Goal: Task Accomplishment & Management: Manage account settings

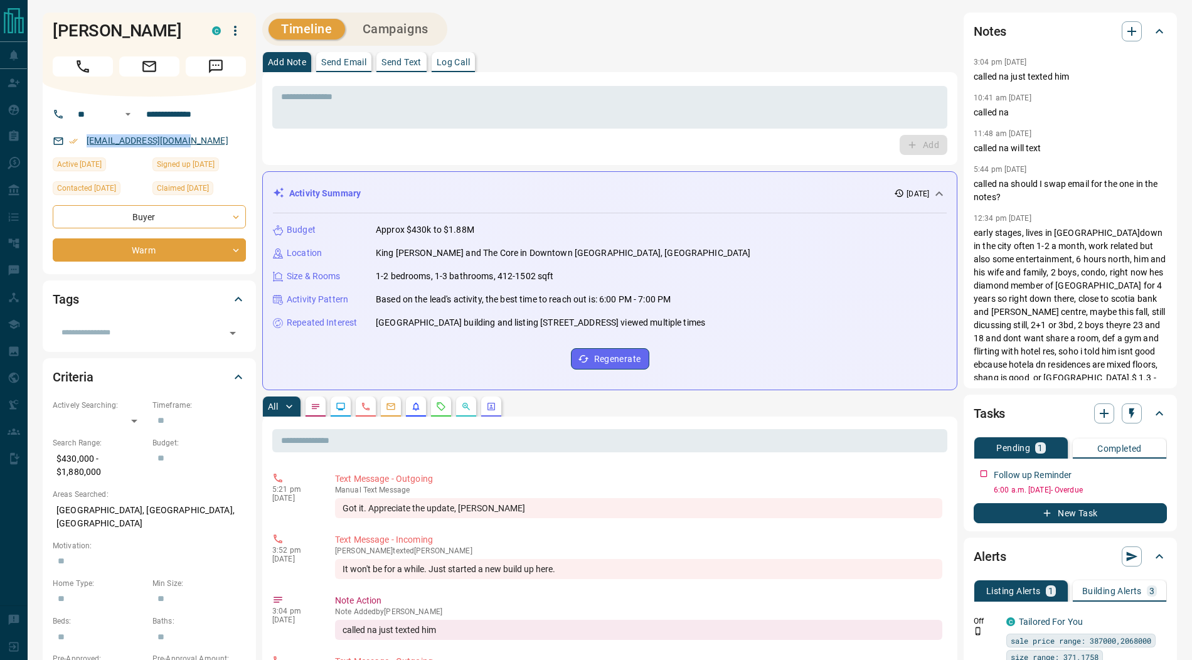
drag, startPoint x: 200, startPoint y: 147, endPoint x: 87, endPoint y: 143, distance: 112.4
click at [87, 143] on div "[EMAIL_ADDRESS][DOMAIN_NAME]" at bounding box center [149, 141] width 193 height 21
copy link "[EMAIL_ADDRESS][DOMAIN_NAME]"
click at [224, 56] on button "Message" at bounding box center [216, 66] width 60 height 20
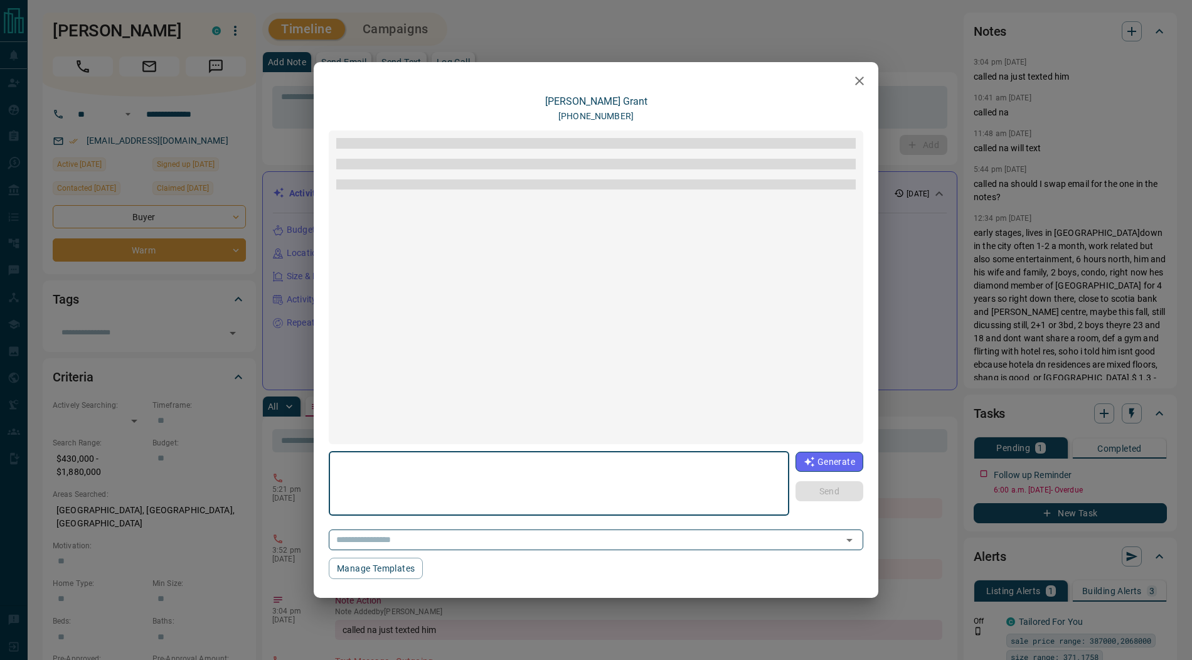
scroll to position [63, 0]
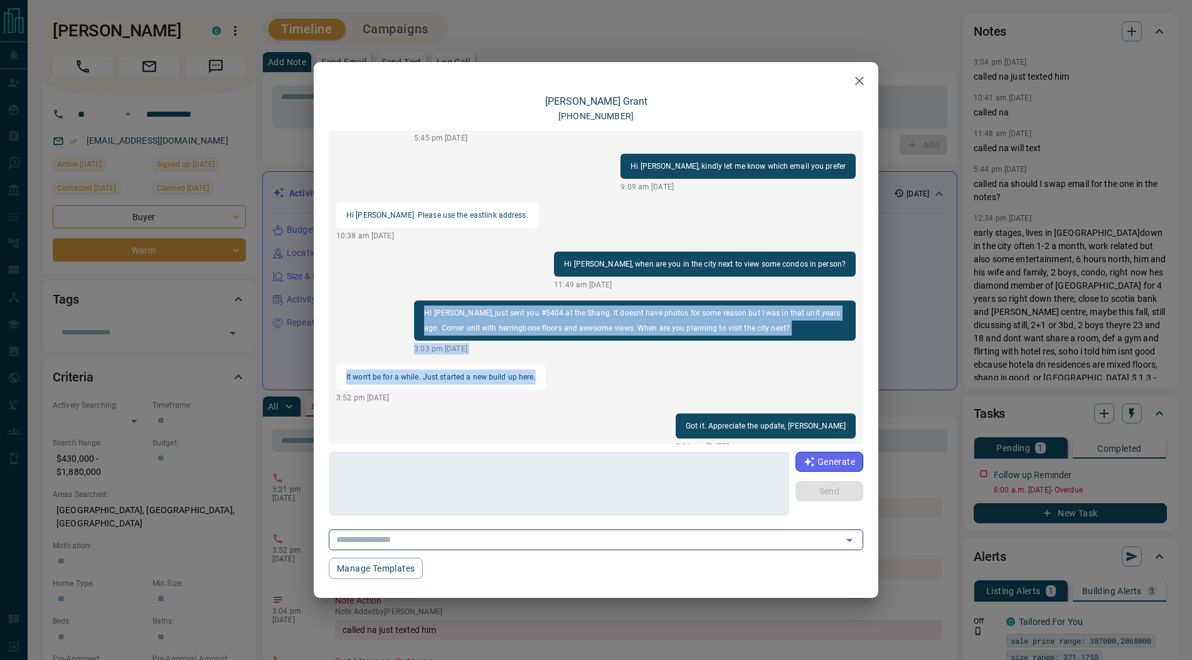
drag, startPoint x: 424, startPoint y: 297, endPoint x: 542, endPoint y: 360, distance: 132.8
click at [542, 360] on div "Hi [PERSON_NAME], I've been sending some units for sale at the Shang as well as…" at bounding box center [596, 288] width 535 height 314
copy div "HI [PERSON_NAME], just sent you #5404 at the Shang. It doesnt have photos for s…"
click at [866, 78] on icon "button" at bounding box center [859, 80] width 15 height 15
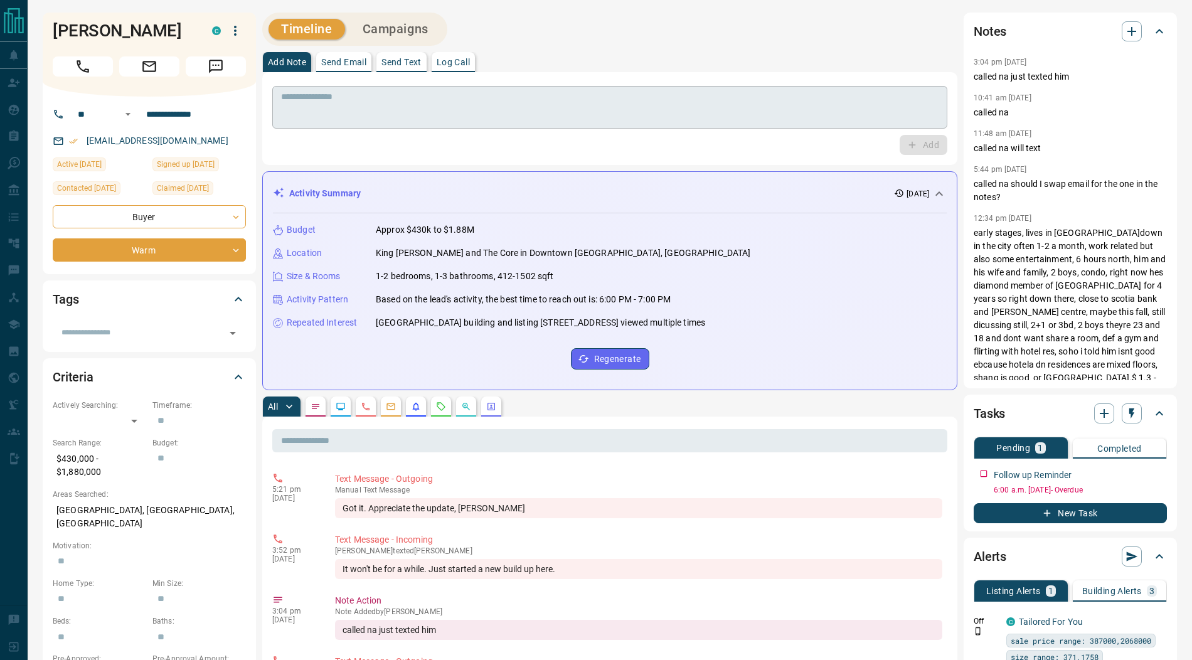
click at [437, 97] on textarea at bounding box center [610, 108] width 658 height 32
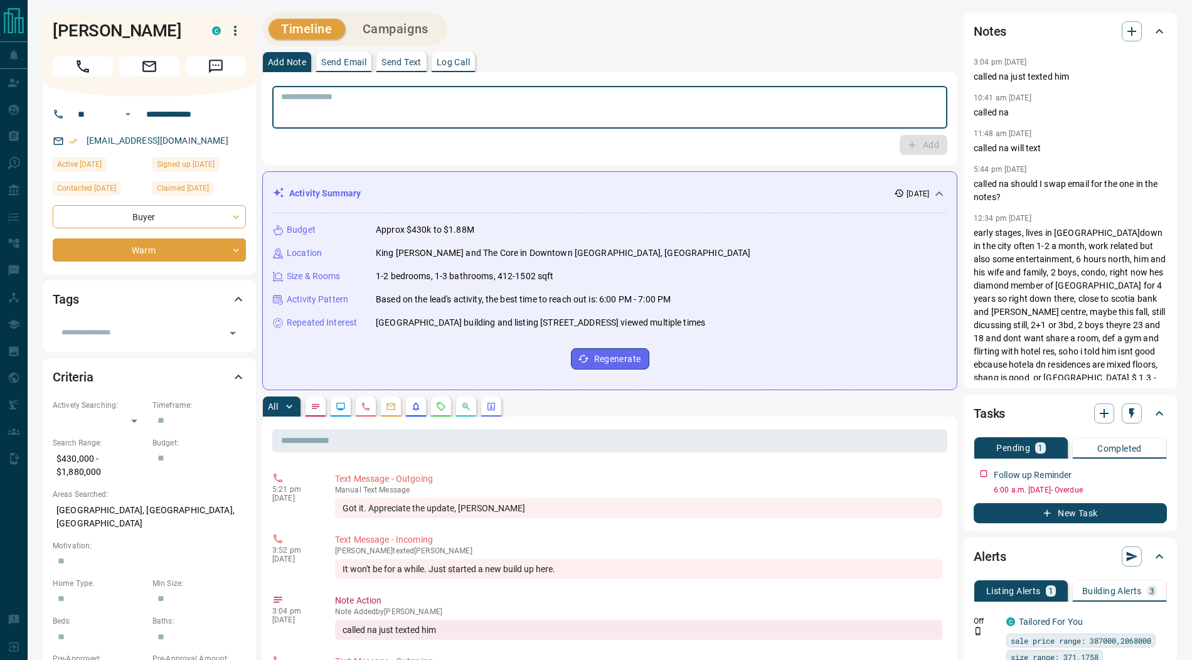
paste textarea "**********"
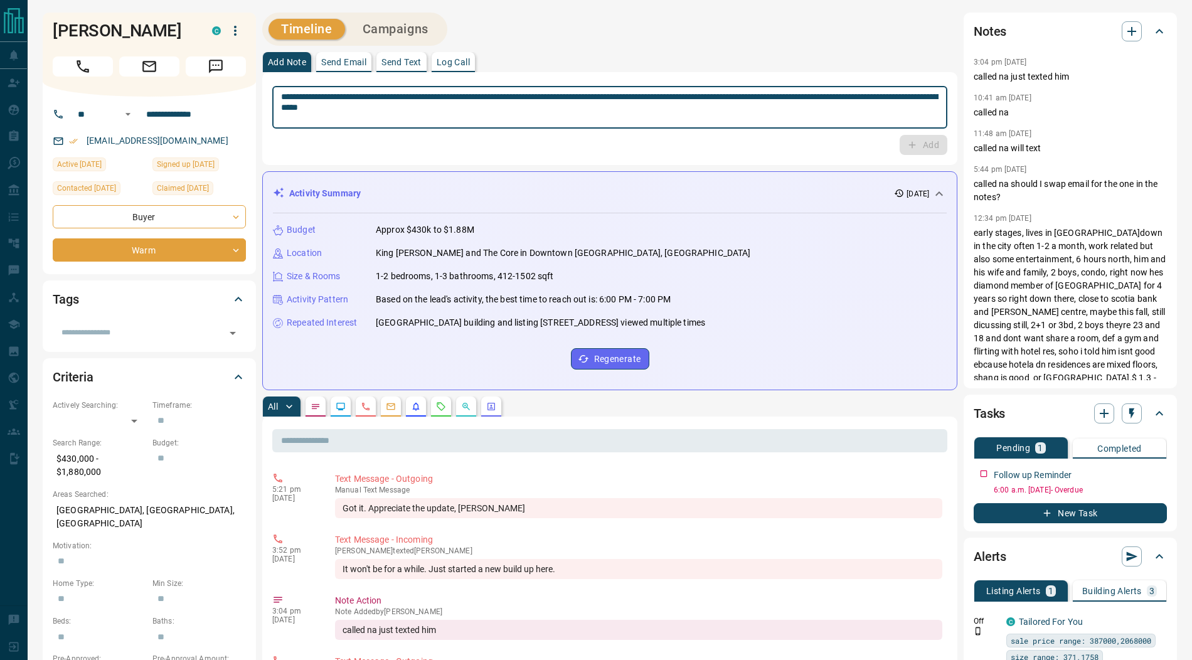
scroll to position [0, 0]
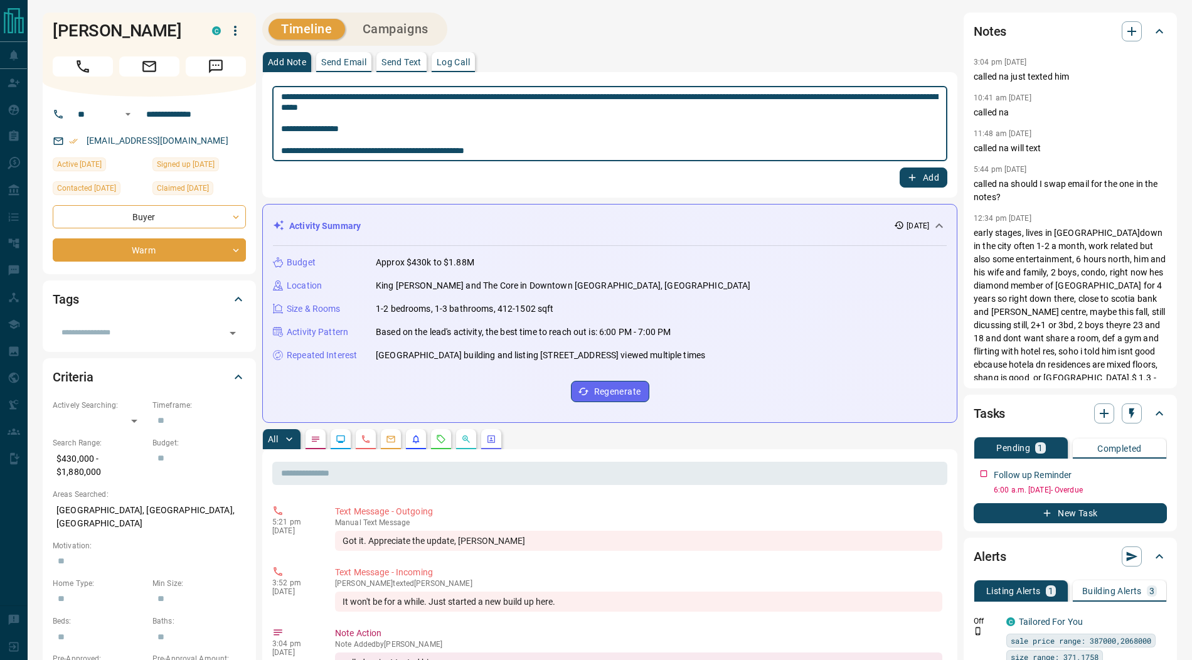
type textarea "**********"
click at [919, 178] on button "Add" at bounding box center [924, 178] width 48 height 20
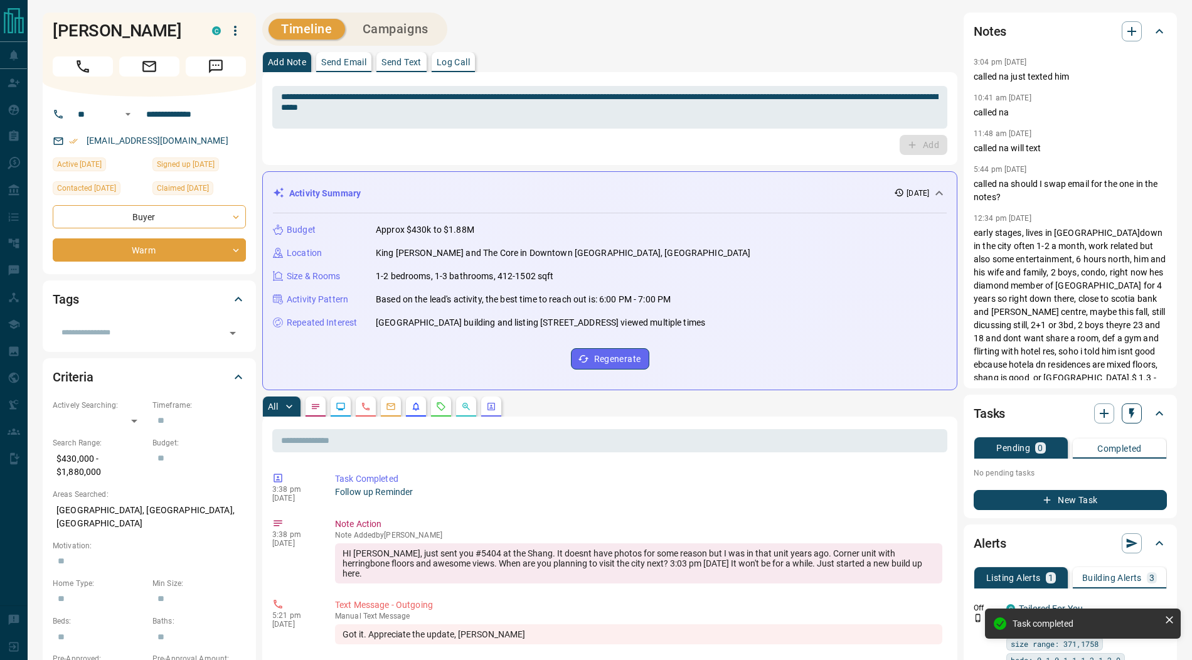
click at [1128, 412] on icon "button" at bounding box center [1132, 413] width 13 height 13
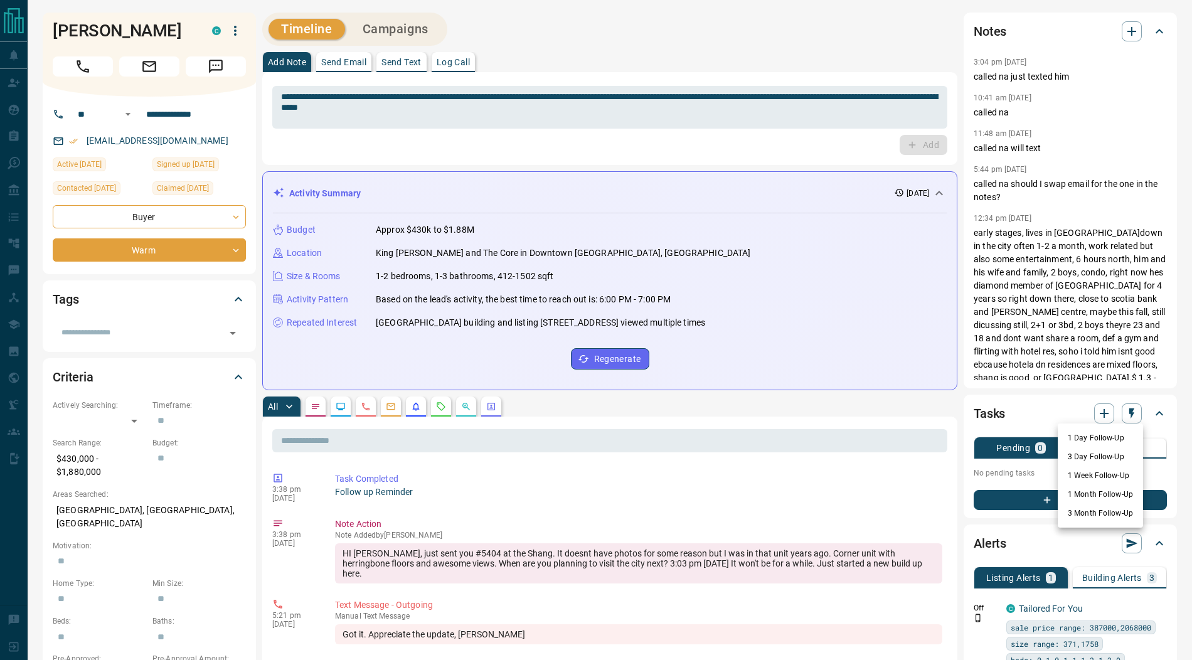
click at [1108, 516] on li "3 Month Follow-Up" at bounding box center [1100, 513] width 85 height 19
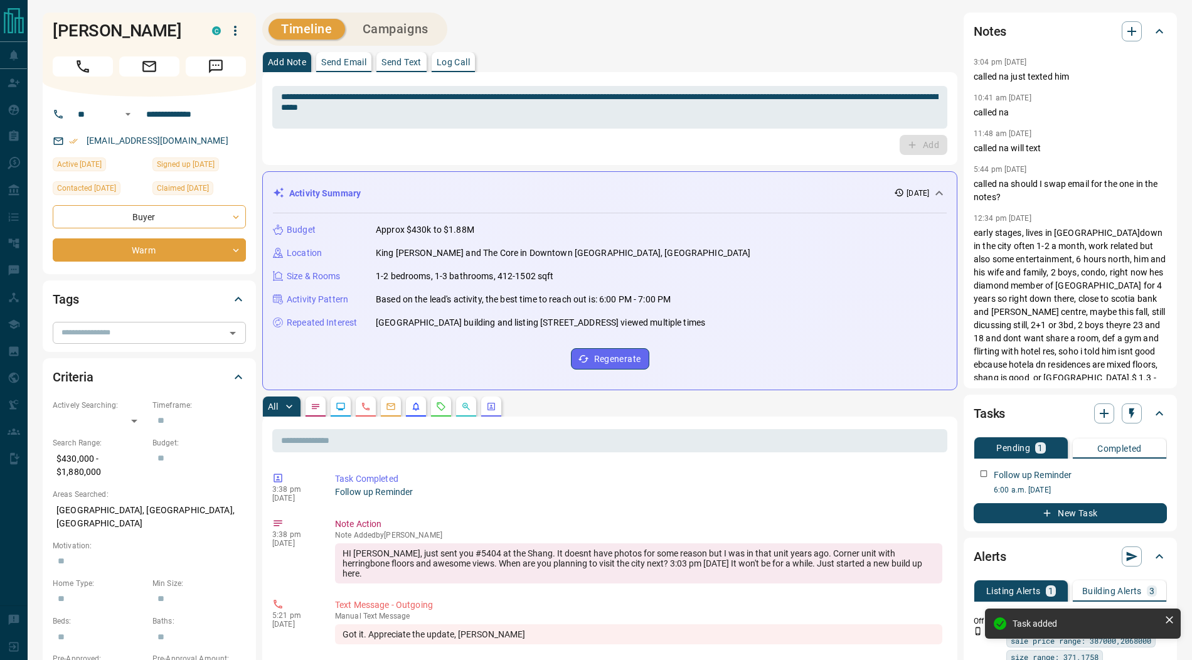
click at [134, 336] on input "text" at bounding box center [138, 333] width 165 height 14
type input "*****"
click at [94, 359] on span "shangrila" at bounding box center [87, 362] width 40 height 13
